Goal: Task Accomplishment & Management: Manage account settings

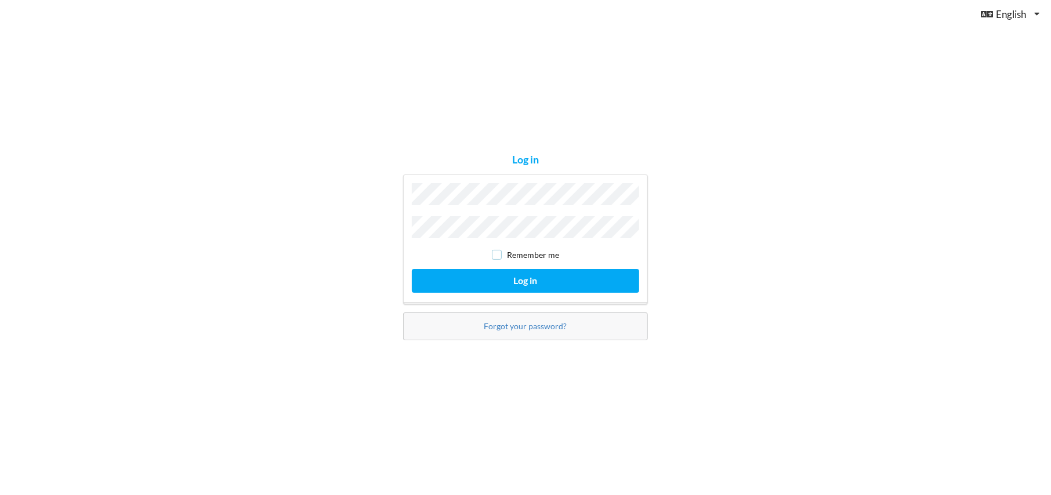
click at [496, 250] on input "checkbox" at bounding box center [497, 255] width 10 height 10
checkbox input "true"
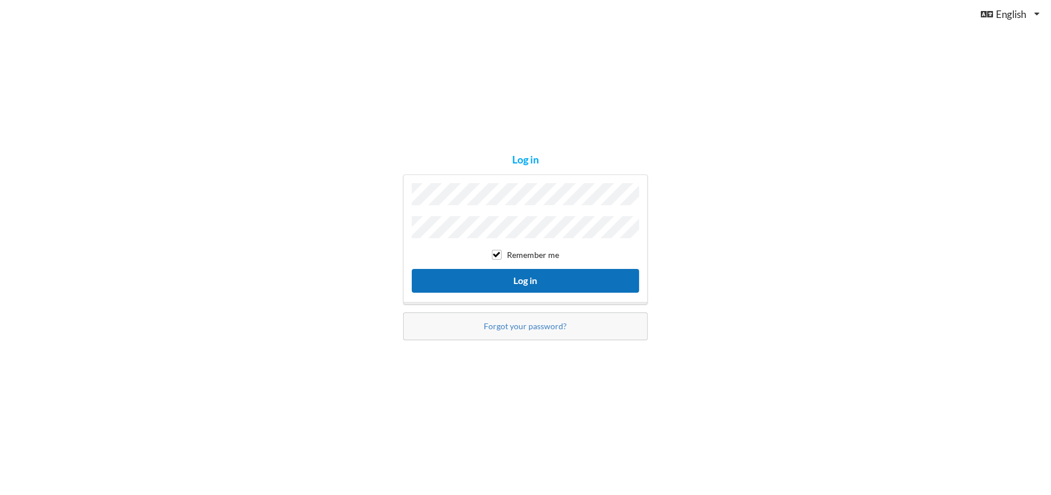
click at [517, 277] on button "Log in" at bounding box center [525, 281] width 227 height 24
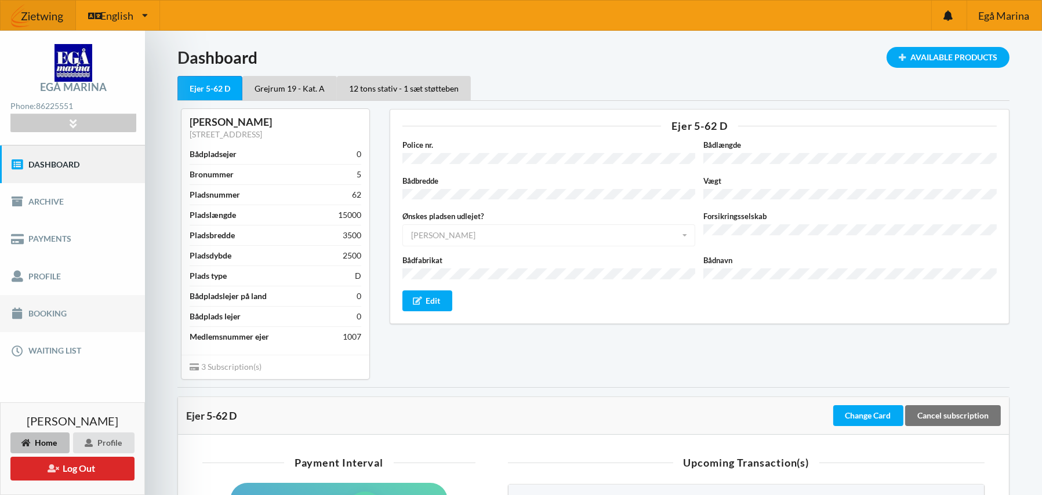
click at [46, 310] on link "Booking" at bounding box center [72, 313] width 145 height 37
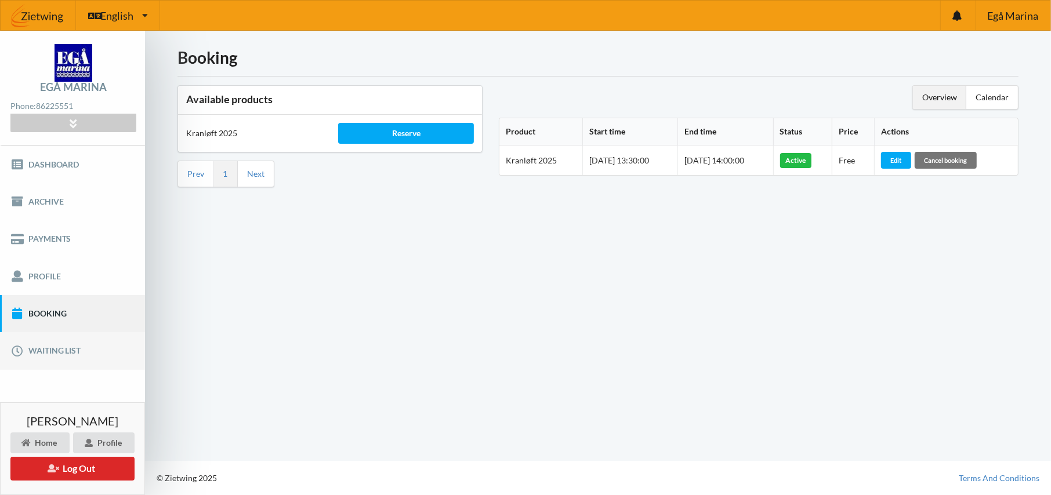
click at [46, 346] on link "Waiting list" at bounding box center [72, 350] width 145 height 37
